Goal: Task Accomplishment & Management: Complete application form

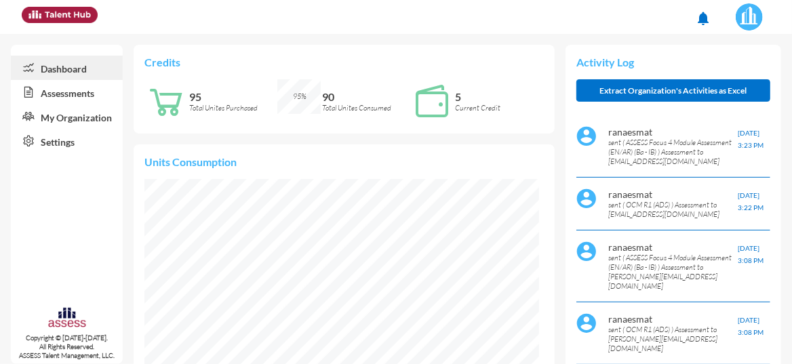
scroll to position [87, 176]
click at [79, 95] on link "Assessments" at bounding box center [67, 92] width 112 height 24
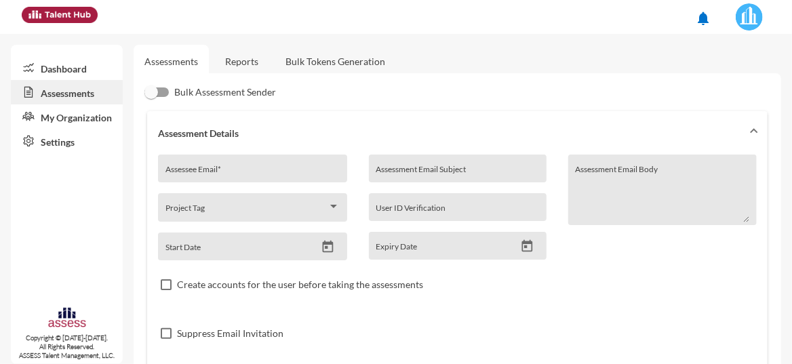
click at [231, 166] on div "Assessee Email *" at bounding box center [252, 172] width 174 height 20
type input "r"
paste input "rana.esmat@masrpay.com.eg"
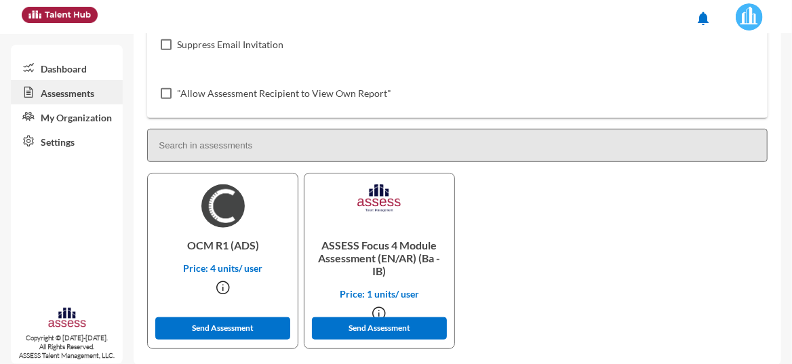
type input "rana.esmat@masrpay.com.eg"
click at [250, 323] on button "Send Assessment" at bounding box center [222, 328] width 135 height 22
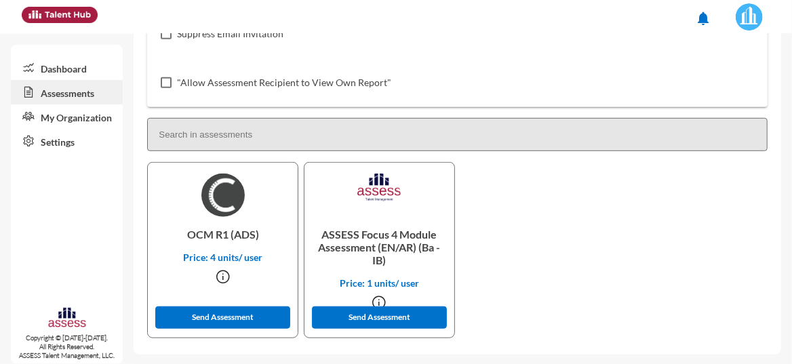
scroll to position [301, 0]
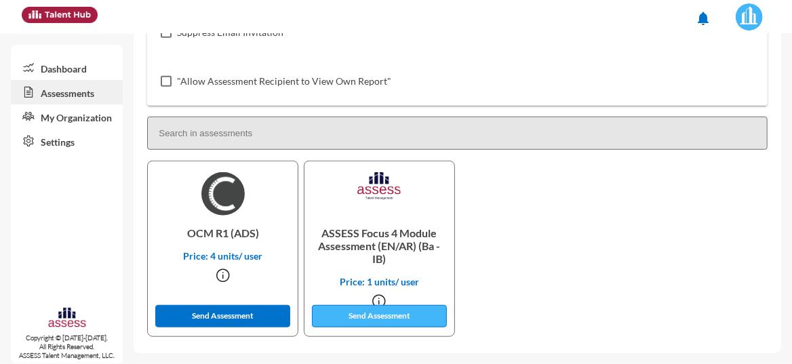
click at [382, 309] on button "Send Assessment" at bounding box center [379, 316] width 135 height 22
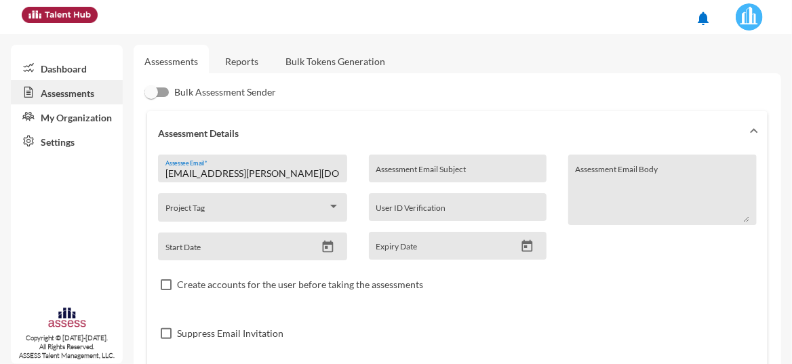
scroll to position [301, 0]
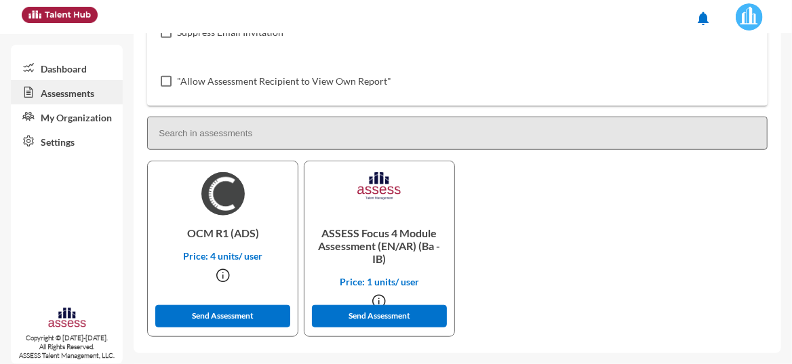
click at [85, 70] on link "Dashboard" at bounding box center [67, 68] width 112 height 24
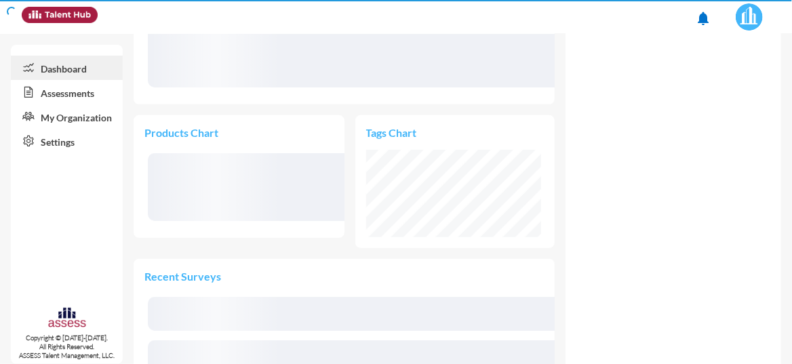
scroll to position [87, 176]
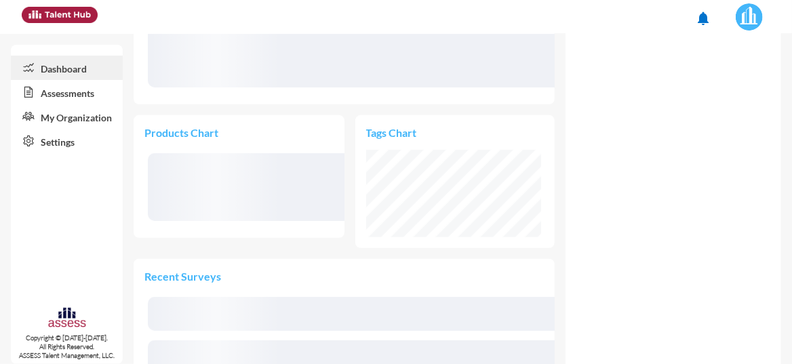
click at [76, 93] on link "Assessments" at bounding box center [67, 92] width 112 height 24
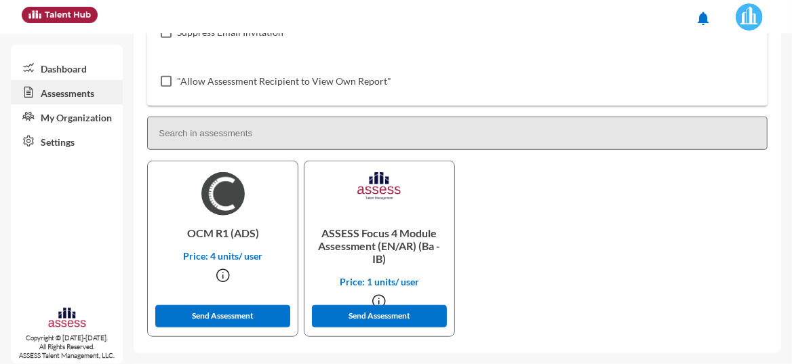
scroll to position [12, 0]
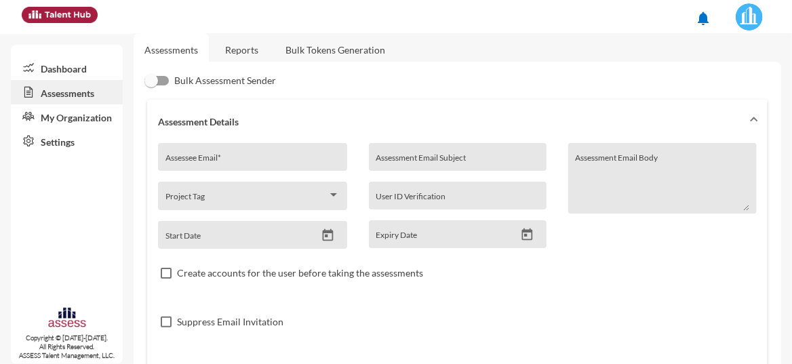
click at [244, 50] on link "Reports" at bounding box center [241, 49] width 55 height 33
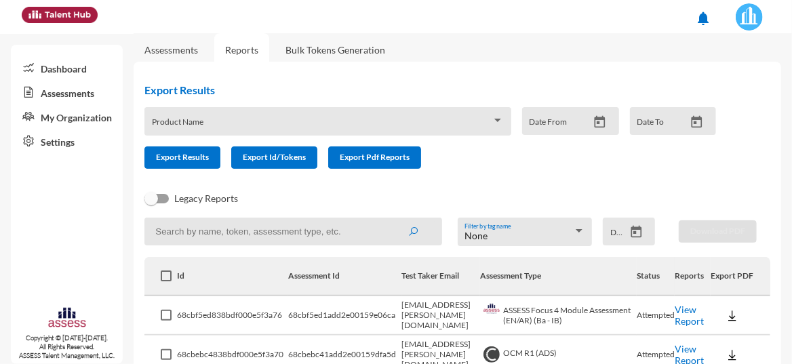
click at [682, 316] on link "View Report" at bounding box center [689, 315] width 29 height 23
click at [684, 349] on link "View Report" at bounding box center [689, 354] width 29 height 23
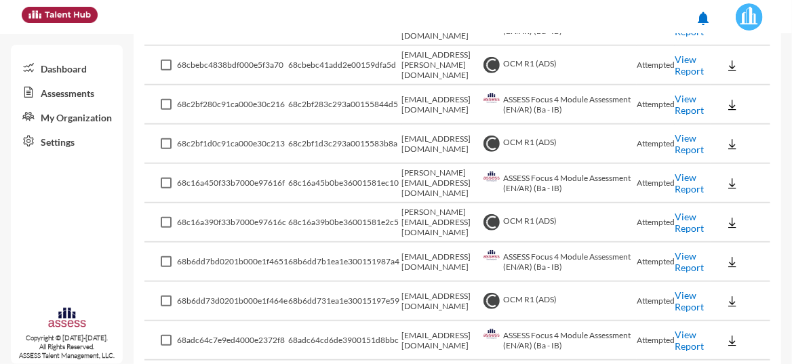
scroll to position [12, 0]
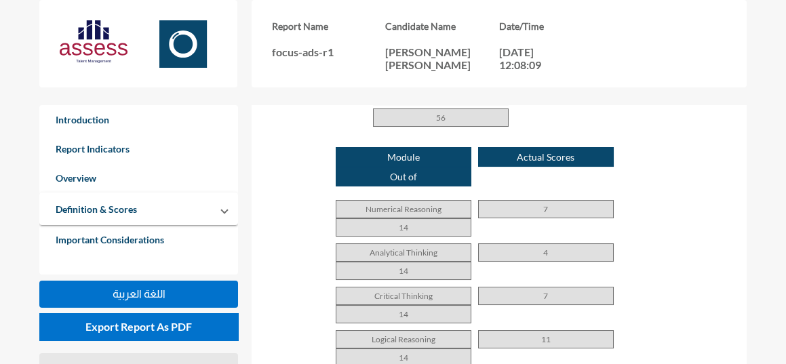
scroll to position [906, 0]
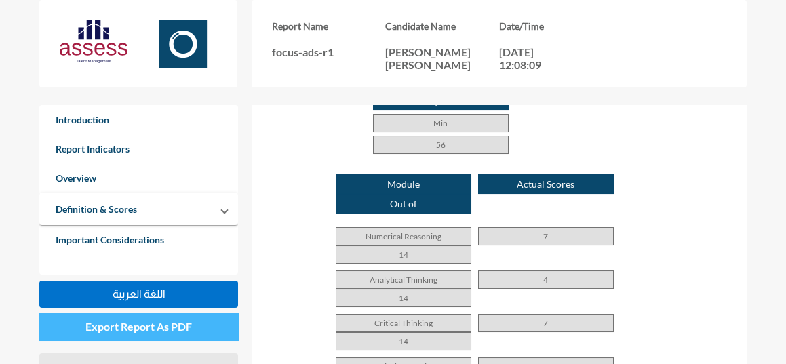
click at [213, 321] on button "Export Report As PDF" at bounding box center [138, 326] width 199 height 27
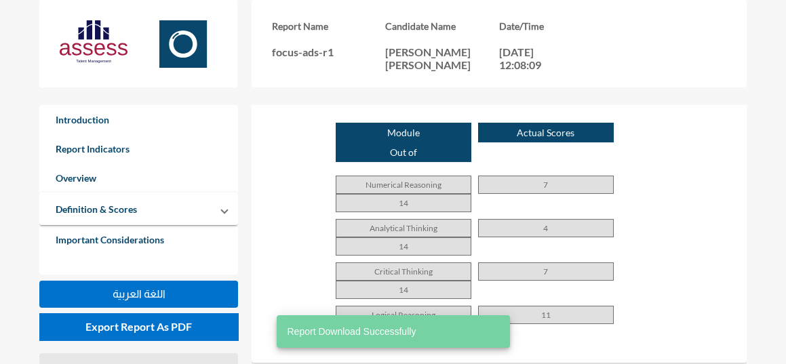
scroll to position [960, 0]
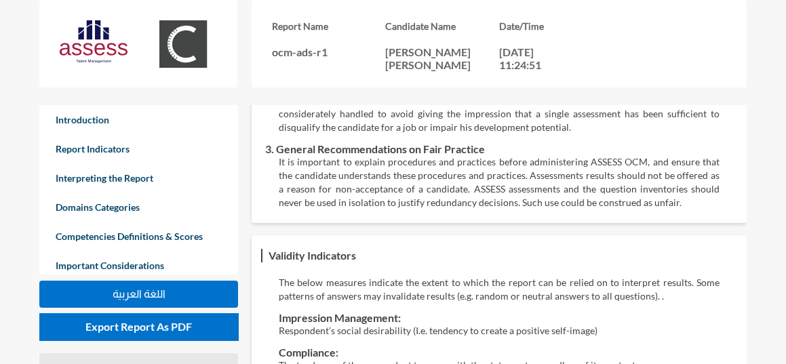
scroll to position [3116, 0]
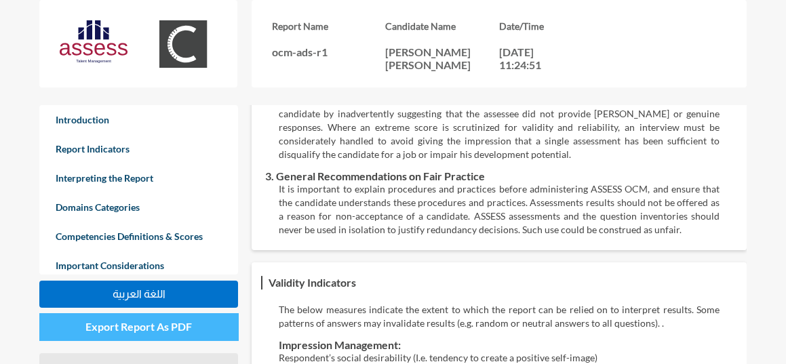
click at [182, 328] on span "Export Report As PDF" at bounding box center [138, 326] width 106 height 13
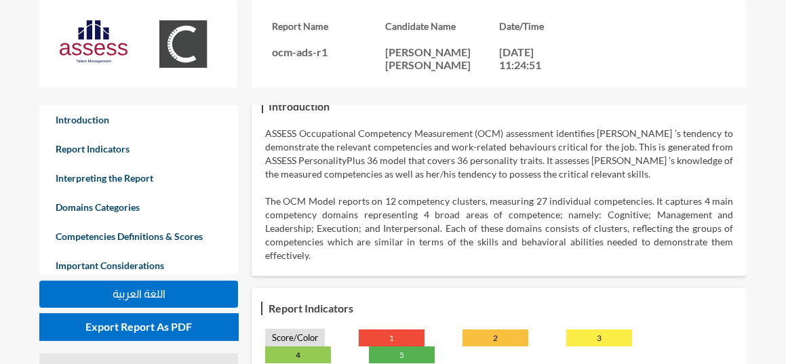
scroll to position [0, 0]
